Goal: Information Seeking & Learning: Learn about a topic

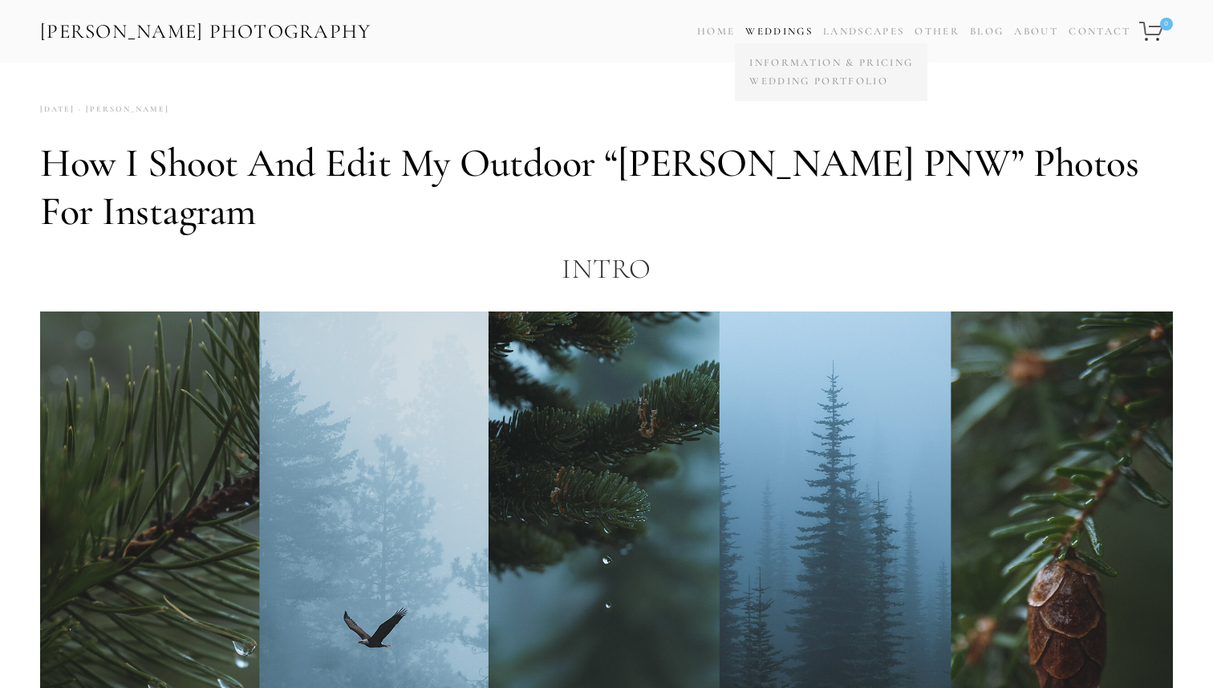
click at [769, 28] on link "Weddings" at bounding box center [778, 31] width 67 height 13
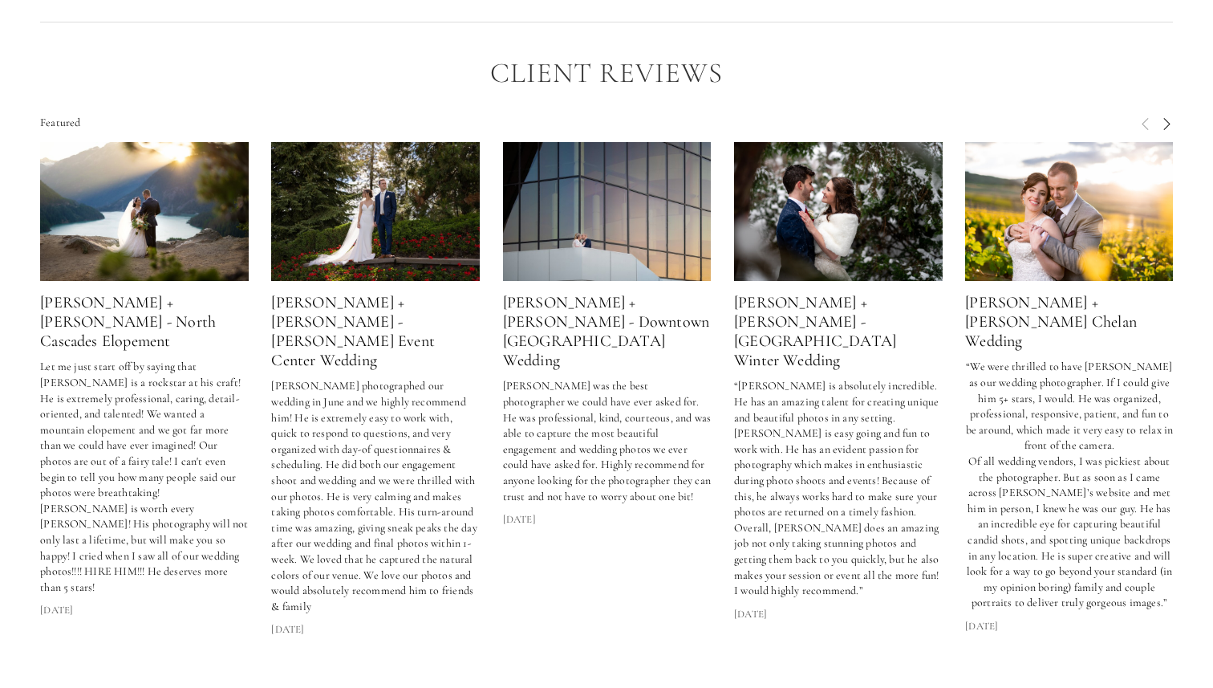
scroll to position [4272, 0]
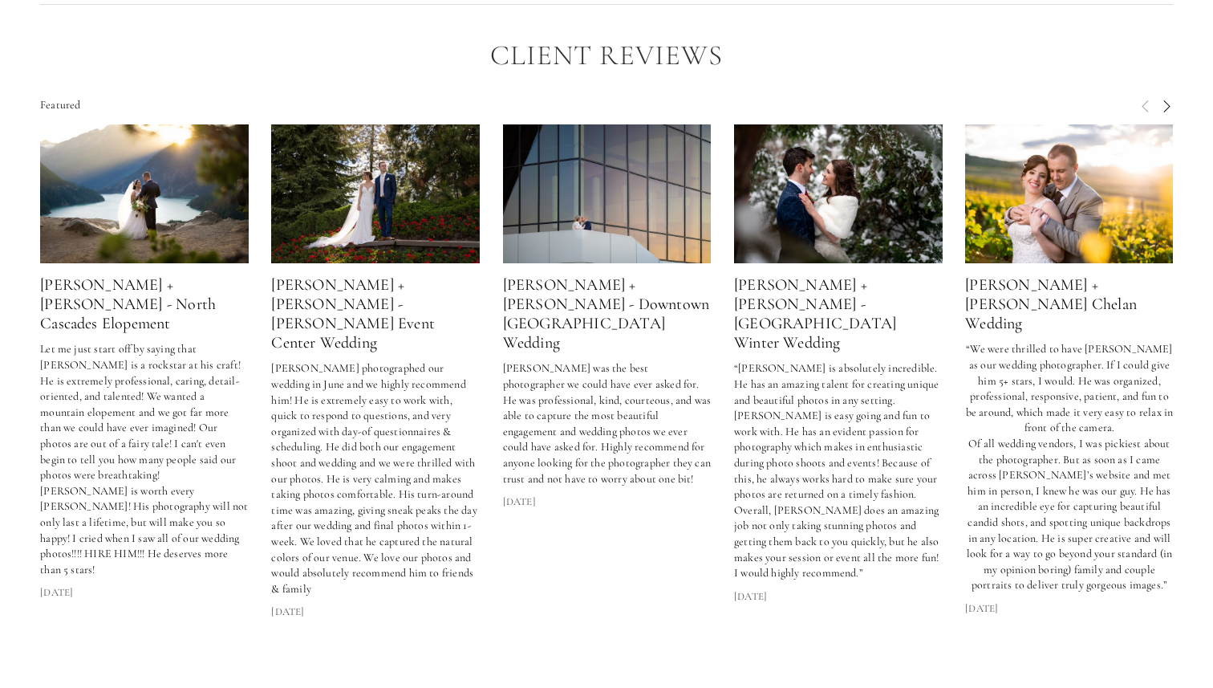
click at [408, 173] on img at bounding box center [375, 193] width 209 height 139
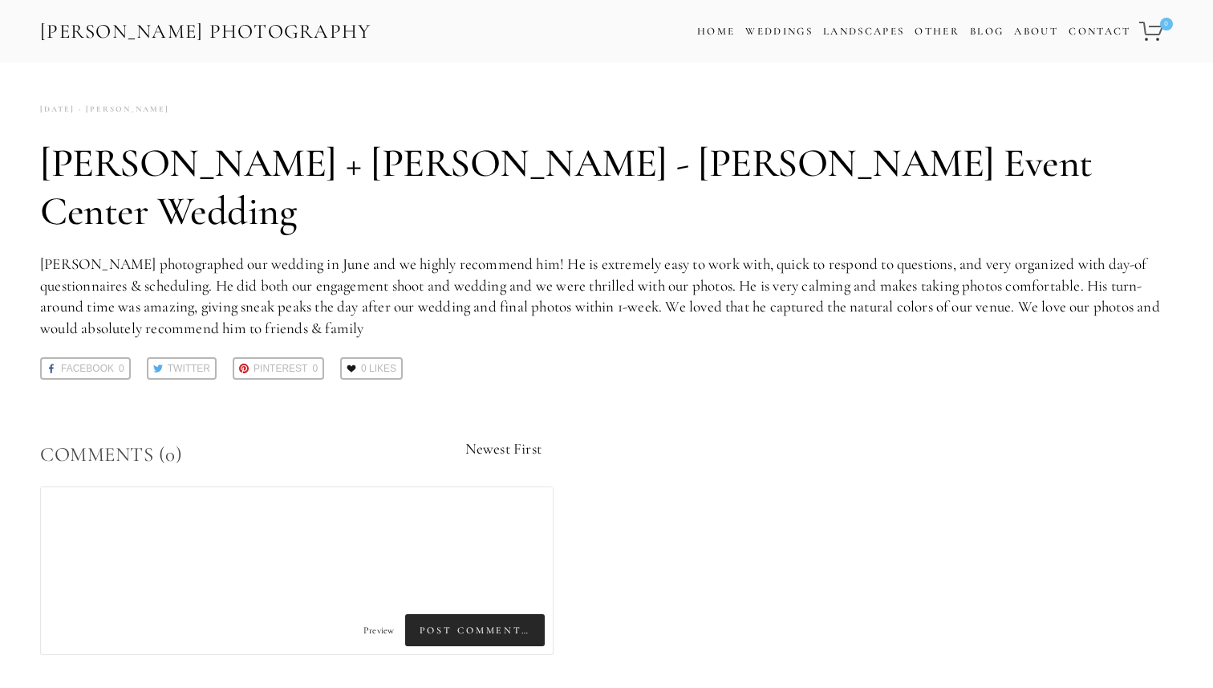
scroll to position [4272, 0]
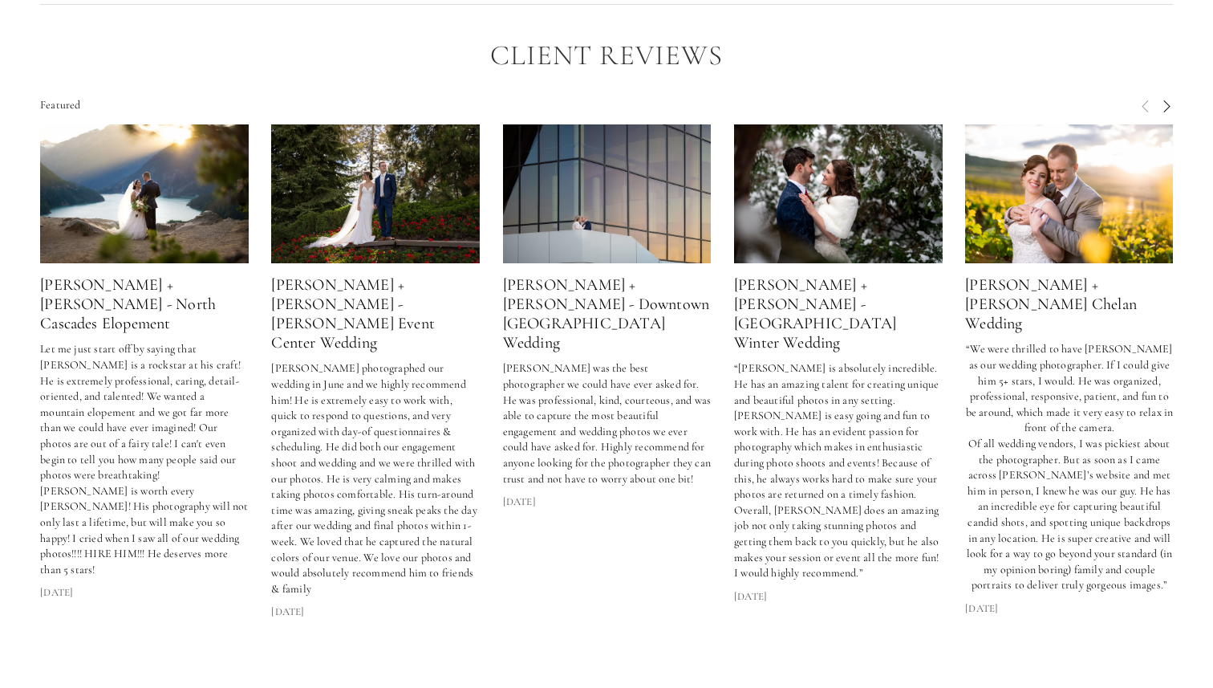
click at [174, 207] on img at bounding box center [144, 193] width 209 height 139
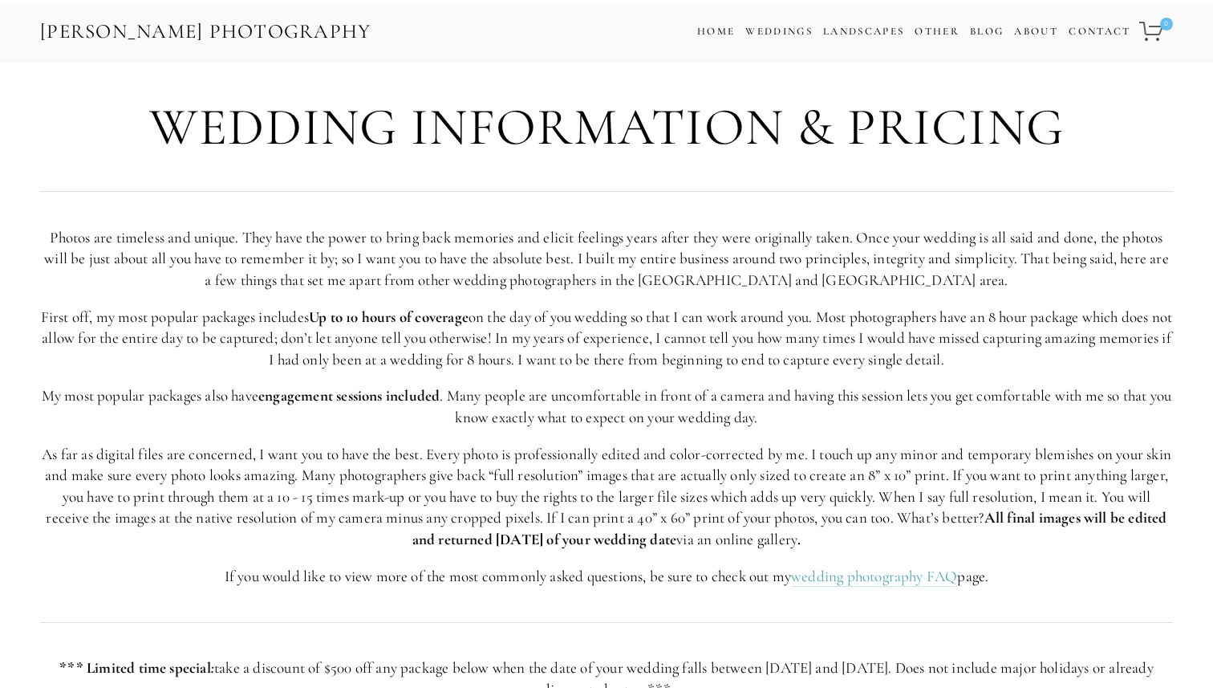
scroll to position [4272, 0]
